Goal: Information Seeking & Learning: Learn about a topic

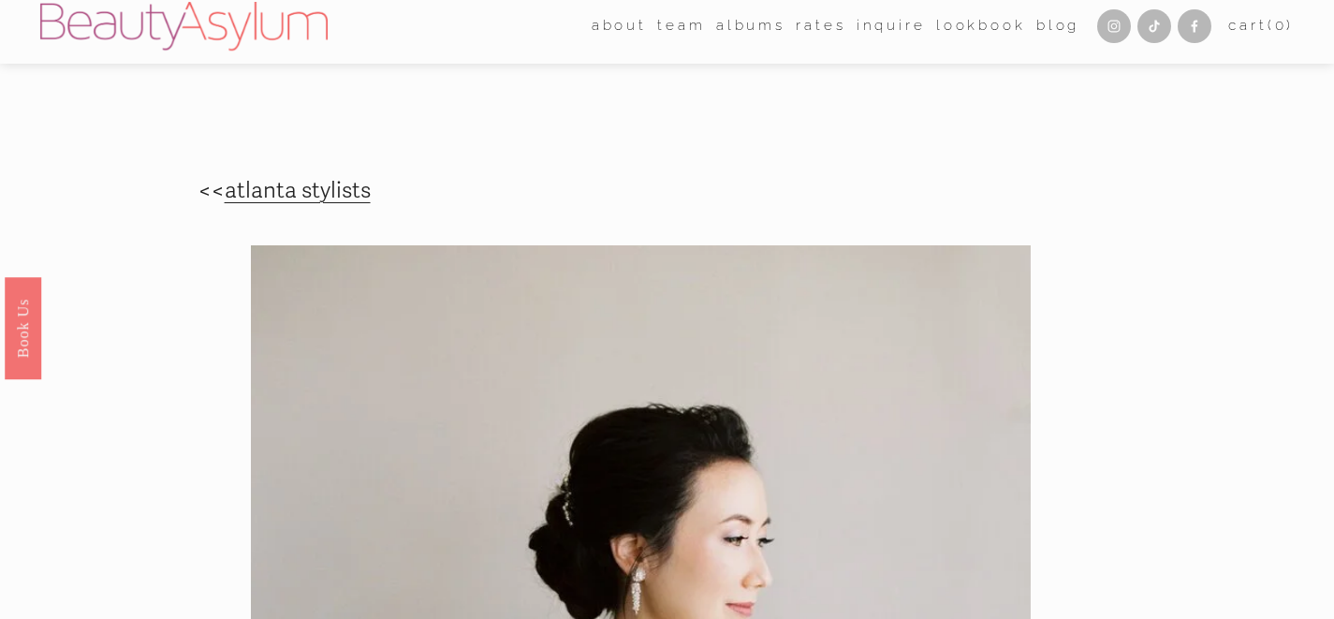
scroll to position [9, 0]
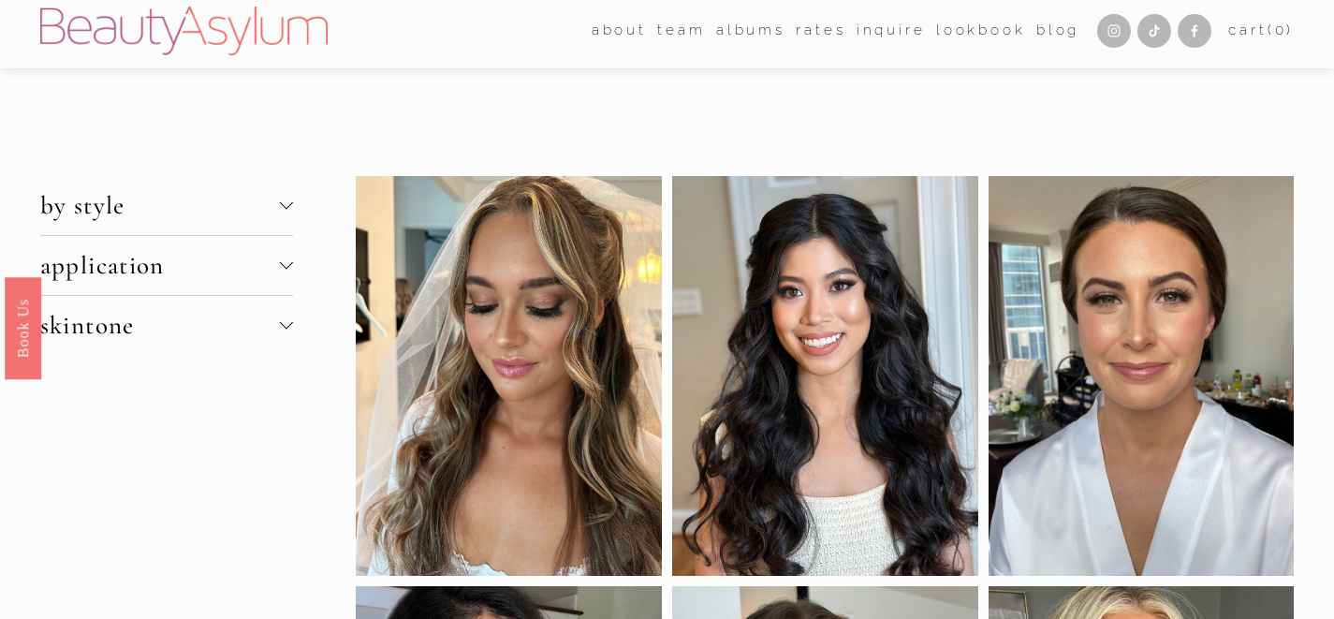
scroll to position [4, 0]
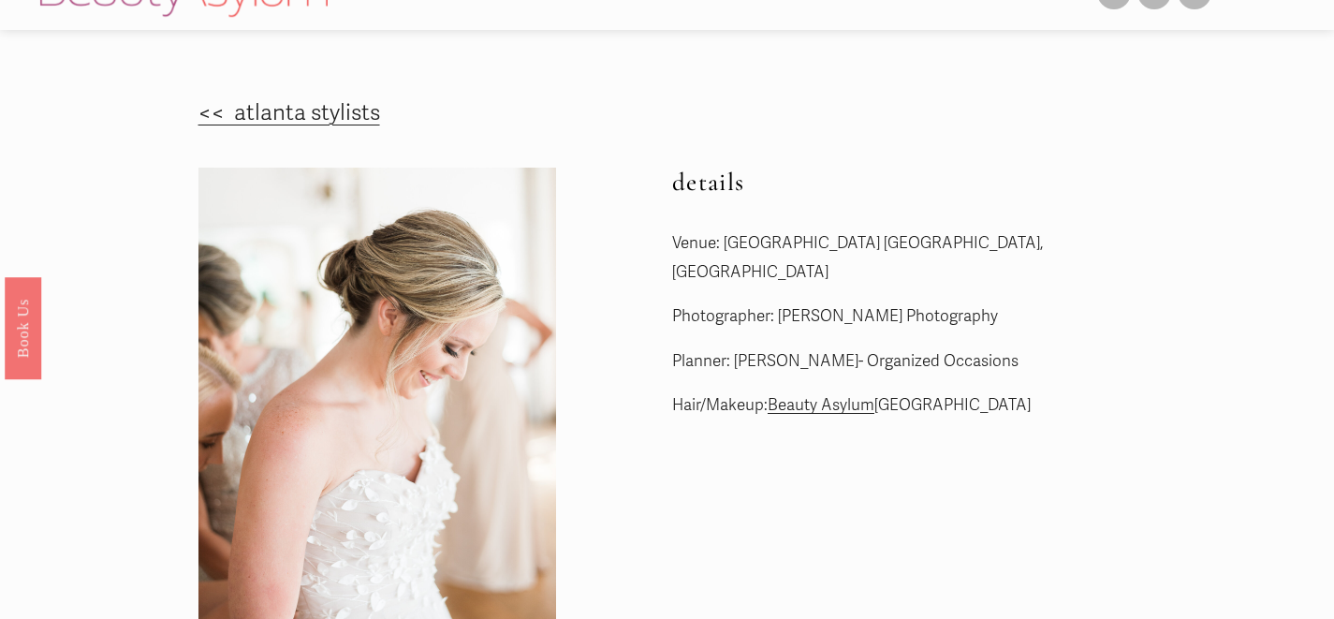
scroll to position [24, 0]
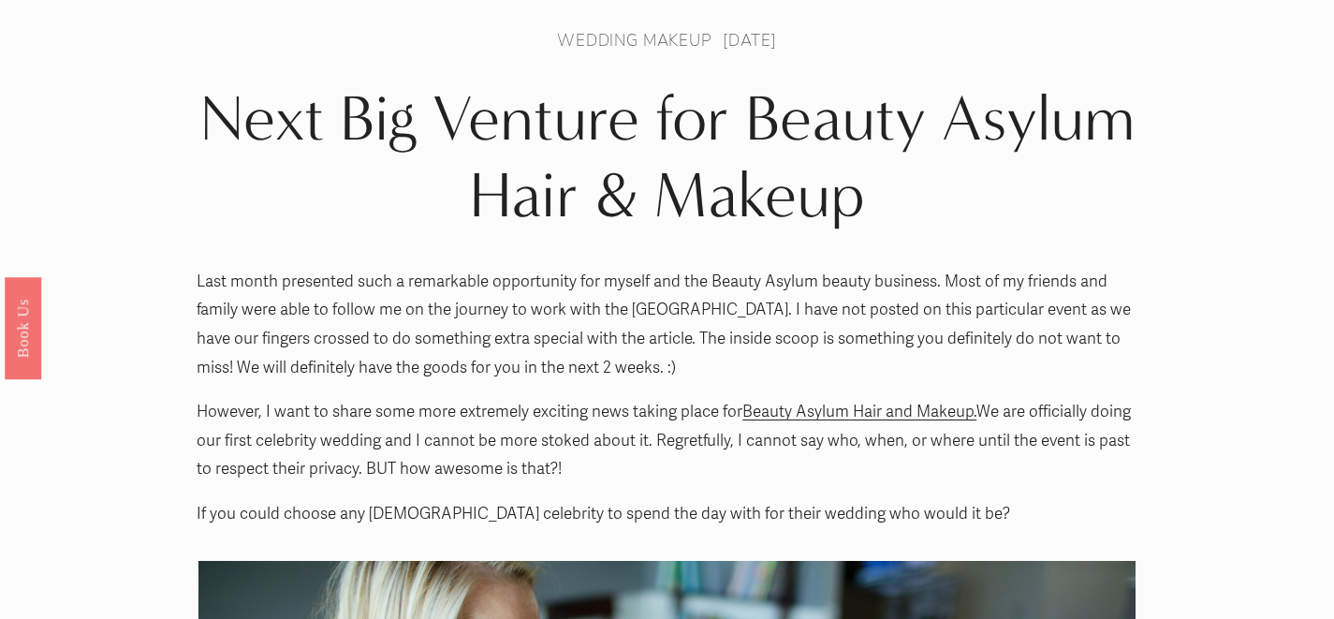
scroll to position [90, 0]
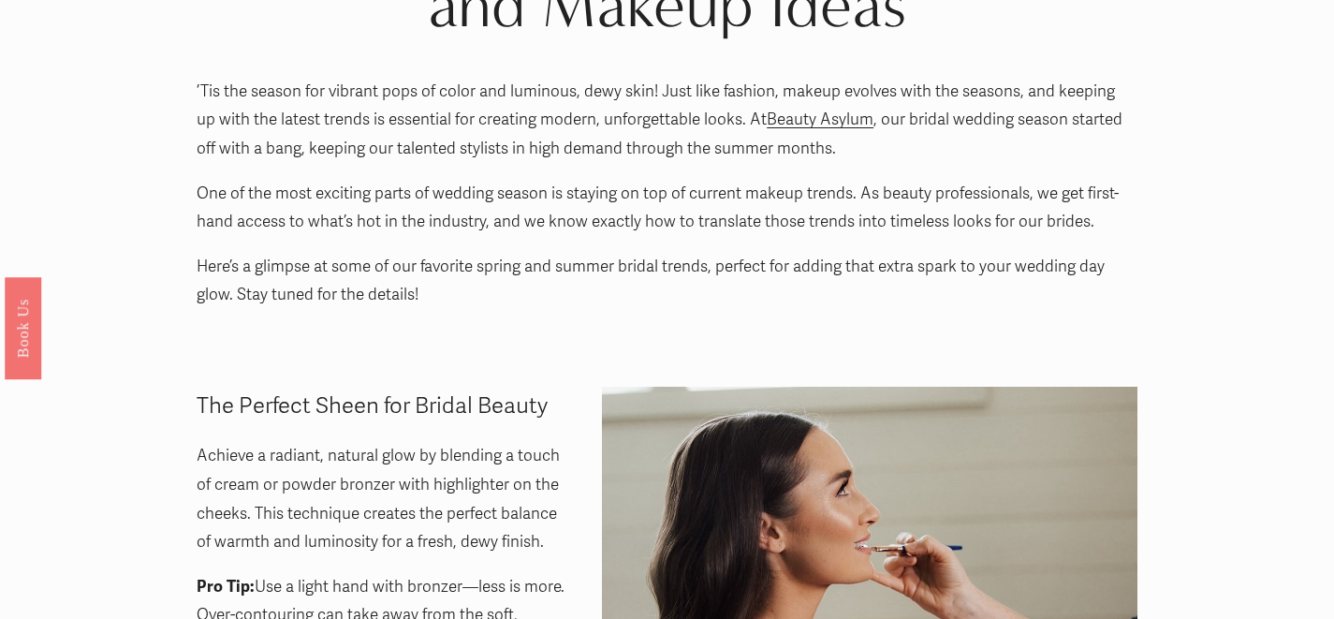
scroll to position [92, 0]
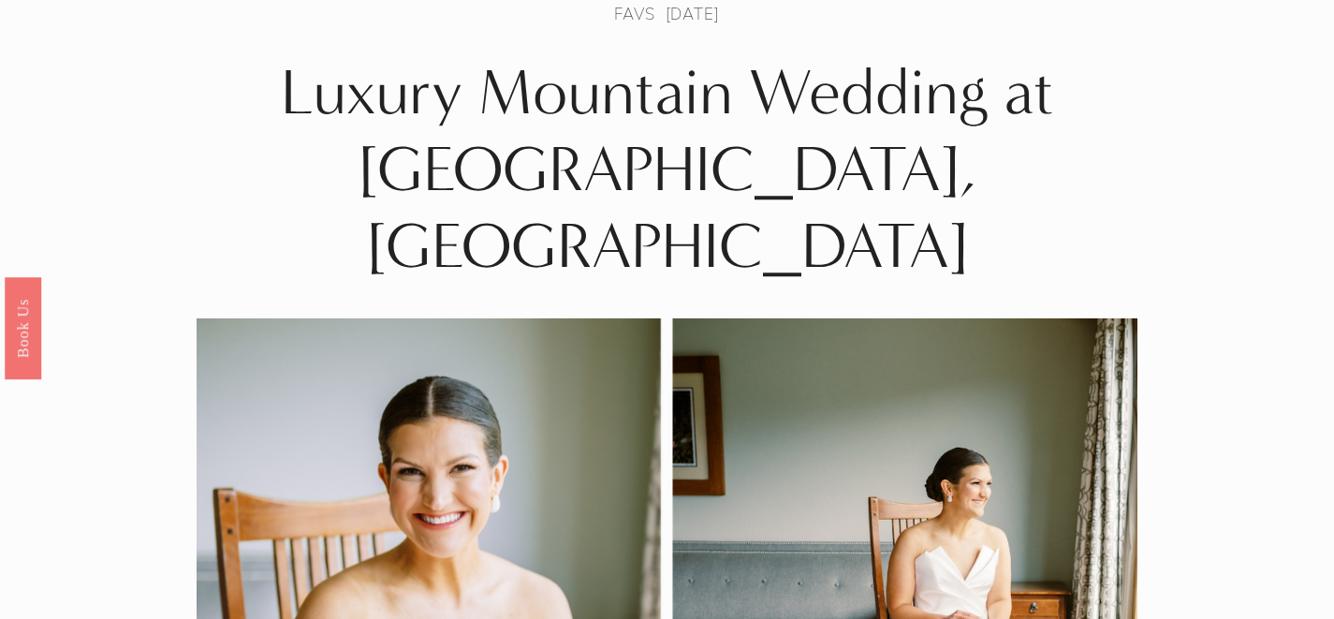
scroll to position [18, 0]
